Goal: Entertainment & Leisure: Consume media (video, audio)

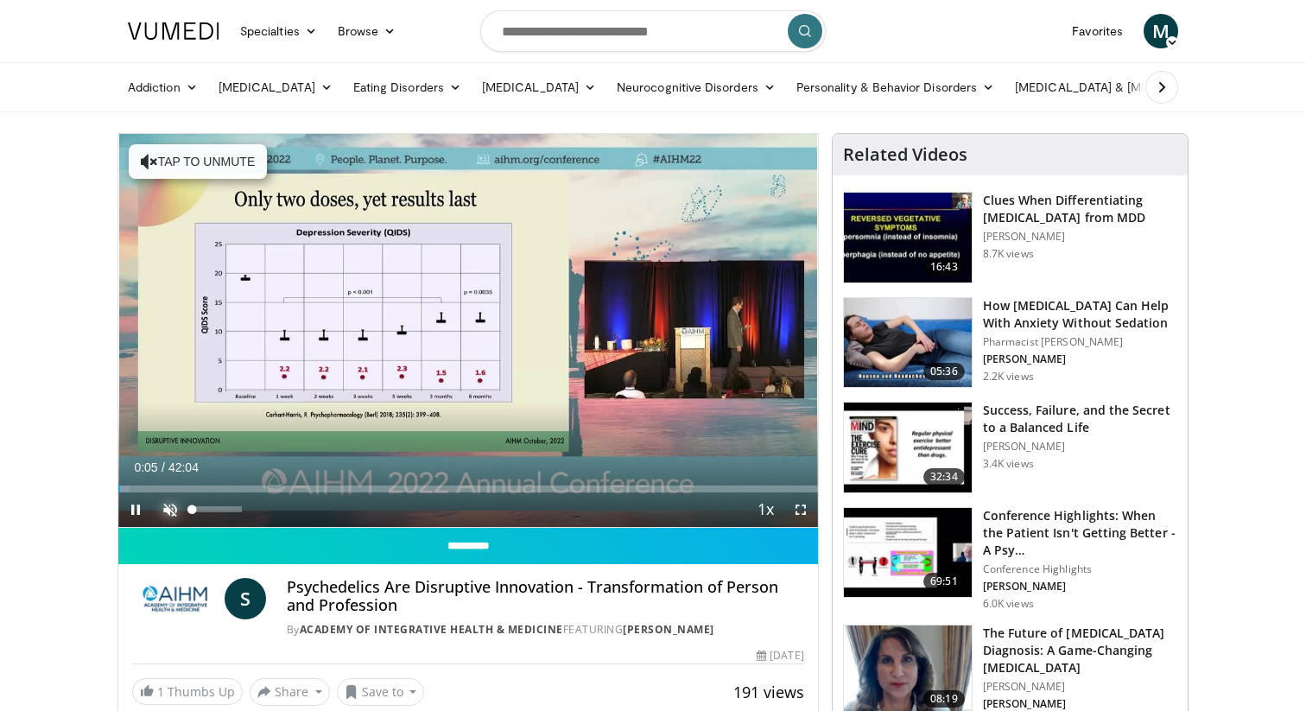
click at [162, 505] on span "Video Player" at bounding box center [170, 509] width 35 height 35
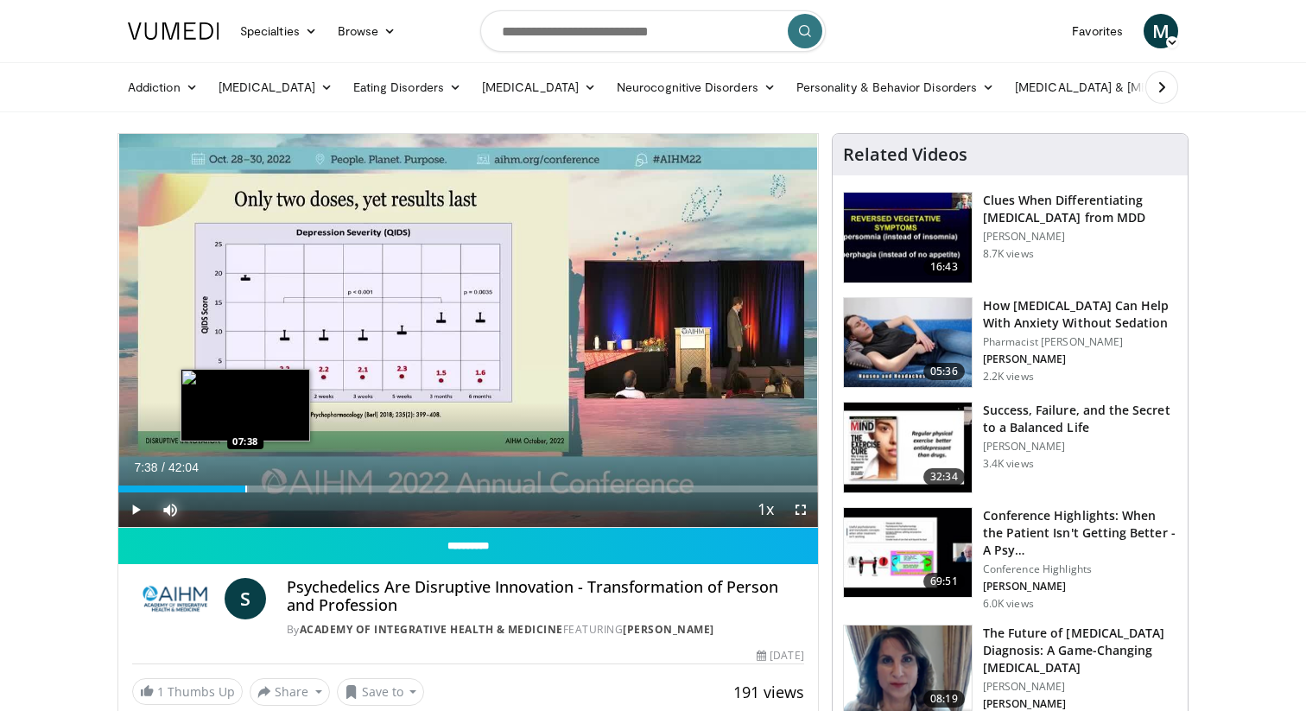
click at [245, 489] on div "Progress Bar" at bounding box center [246, 488] width 2 height 7
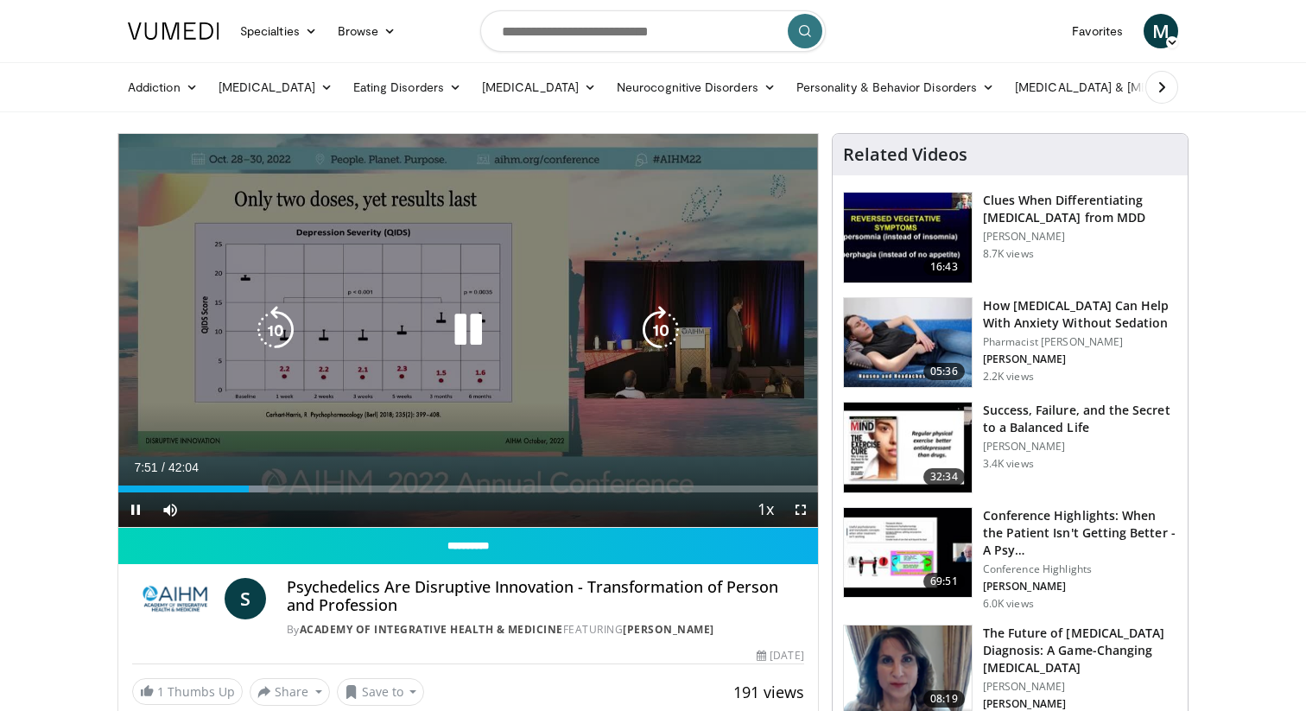
click at [476, 320] on icon "Video Player" at bounding box center [468, 330] width 48 height 48
